Goal: Transaction & Acquisition: Purchase product/service

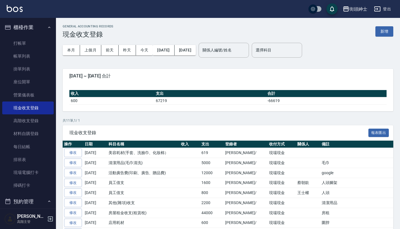
scroll to position [0, 0]
click at [34, 30] on button "櫃檯作業" at bounding box center [28, 27] width 52 height 15
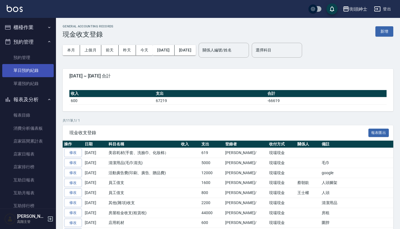
click at [42, 68] on link "單日預約紀錄" at bounding box center [28, 70] width 52 height 13
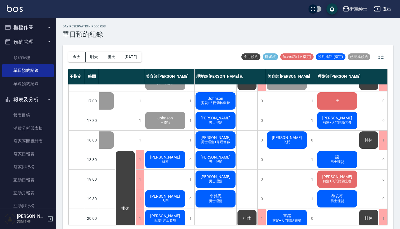
click at [294, 138] on div "謝宗倫 入門" at bounding box center [287, 140] width 42 height 19
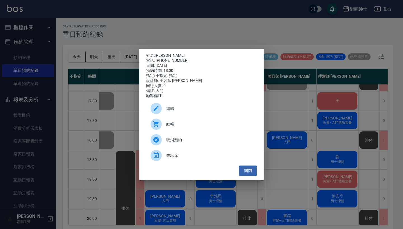
click at [207, 109] on span "編輯" at bounding box center [209, 109] width 86 height 6
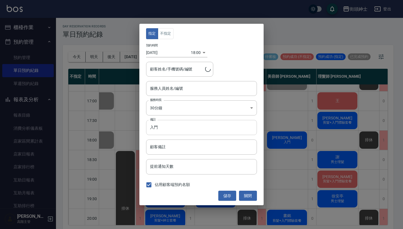
type input "美容師 小戴(無代號)"
type input "謝宗倫/0920319117"
click at [196, 127] on input "入門" at bounding box center [201, 127] width 111 height 15
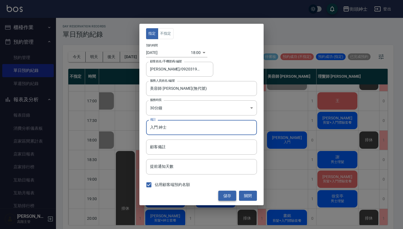
type input "入門 紳士"
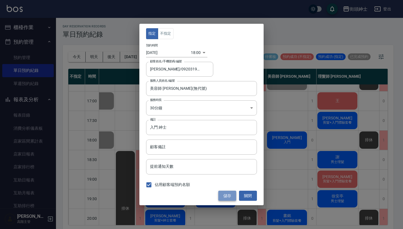
click at [225, 195] on button "儲存" at bounding box center [227, 196] width 18 height 10
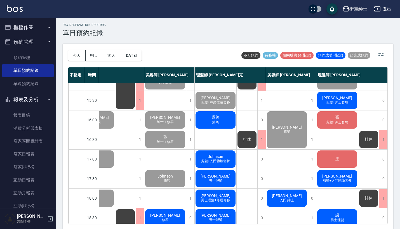
click at [283, 199] on span "入門 紳士" at bounding box center [287, 200] width 17 height 5
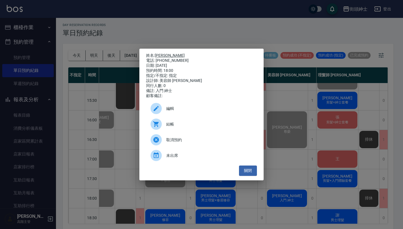
click at [163, 53] on link "[PERSON_NAME]" at bounding box center [170, 55] width 30 height 4
click at [317, 102] on div "姓名: 謝宗倫 電話: 0920319117 日期: 2025/09/26 預約時間: 18:00 指定/不指定: 指定 設計師: 美容師 小戴 同行人數: …" at bounding box center [201, 114] width 403 height 229
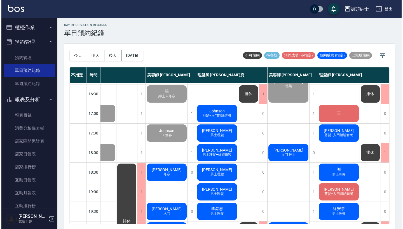
scroll to position [227, 29]
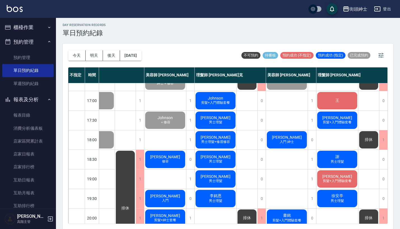
click at [285, 141] on span "入門 紳士" at bounding box center [287, 142] width 17 height 5
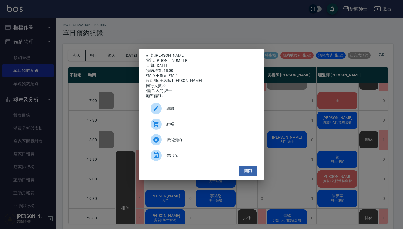
click at [180, 127] on span "結帳" at bounding box center [209, 125] width 86 height 6
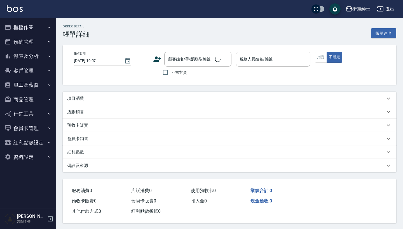
click at [153, 93] on div "項目消費" at bounding box center [230, 98] width 334 height 13
type input "2025/09/26 18:00"
type input "美容師 [PERSON_NAME](無代號)"
type input "入門 紳士"
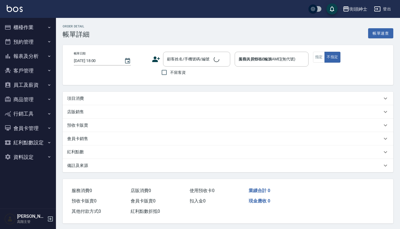
type input "謝宗倫/0920319117/null"
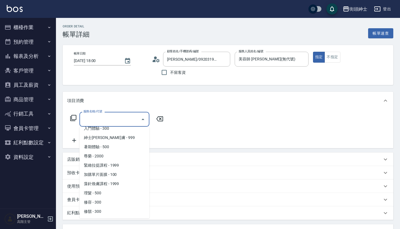
scroll to position [51, 0]
click at [120, 141] on span "紳士全效煥膚 - 999" at bounding box center [115, 137] width 70 height 9
type input "紳士全效煥膚"
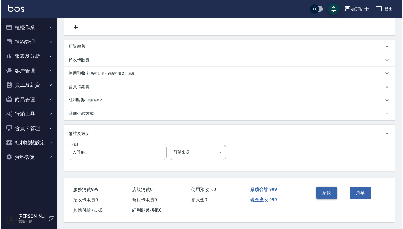
scroll to position [116, 0]
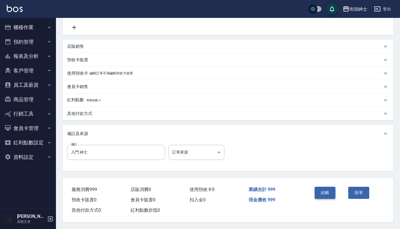
click at [327, 188] on button "結帳" at bounding box center [325, 193] width 21 height 12
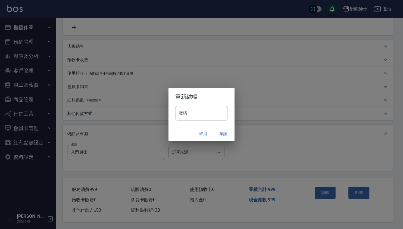
click at [222, 132] on button "確認" at bounding box center [223, 134] width 18 height 10
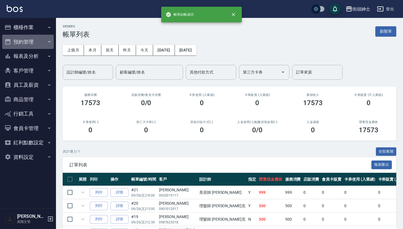
click at [42, 43] on button "預約管理" at bounding box center [28, 42] width 52 height 15
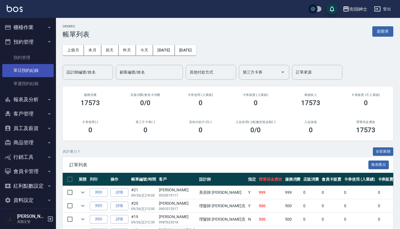
click at [43, 69] on link "單日預約紀錄" at bounding box center [28, 70] width 52 height 13
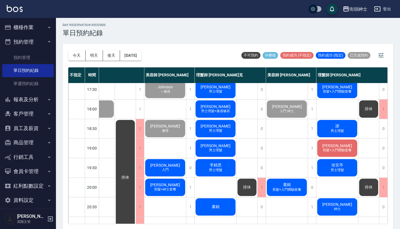
scroll to position [257, 29]
